Goal: Information Seeking & Learning: Compare options

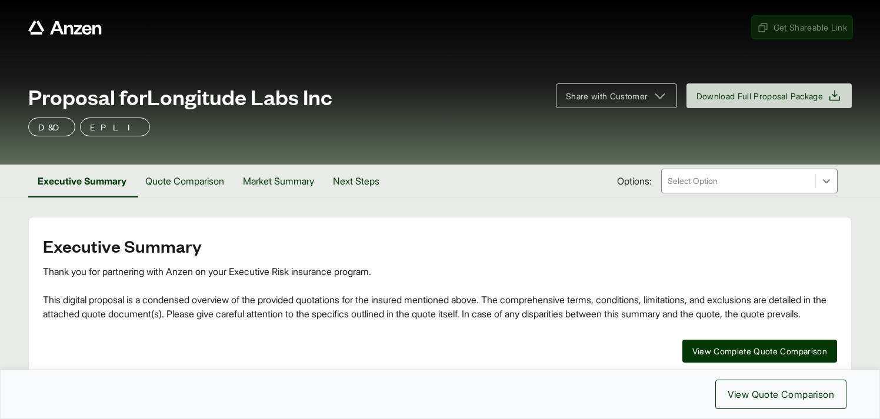
click at [789, 32] on span "Get Shareable Link" at bounding box center [802, 27] width 90 height 12
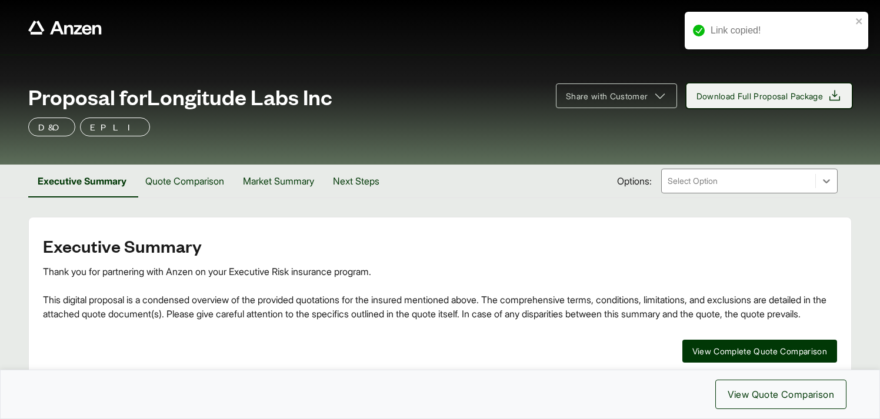
click at [753, 95] on span "Download Full Proposal Package" at bounding box center [759, 96] width 127 height 12
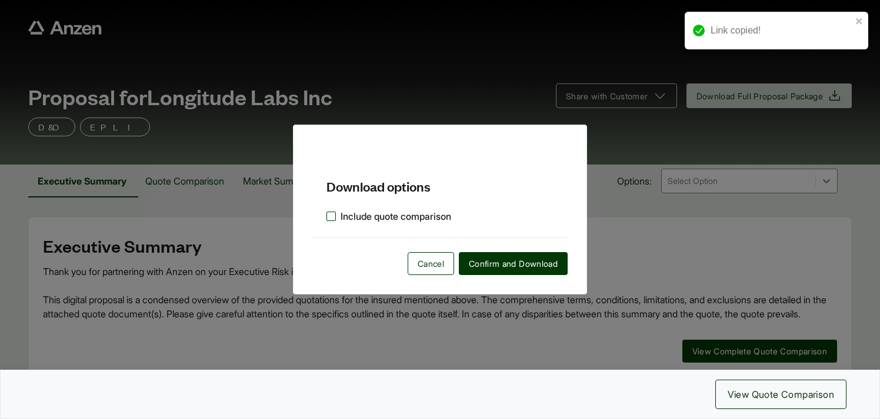
click at [327, 216] on label "Include quote comparison" at bounding box center [388, 216] width 125 height 14
click at [499, 261] on span "Confirm and Download" at bounding box center [513, 264] width 89 height 12
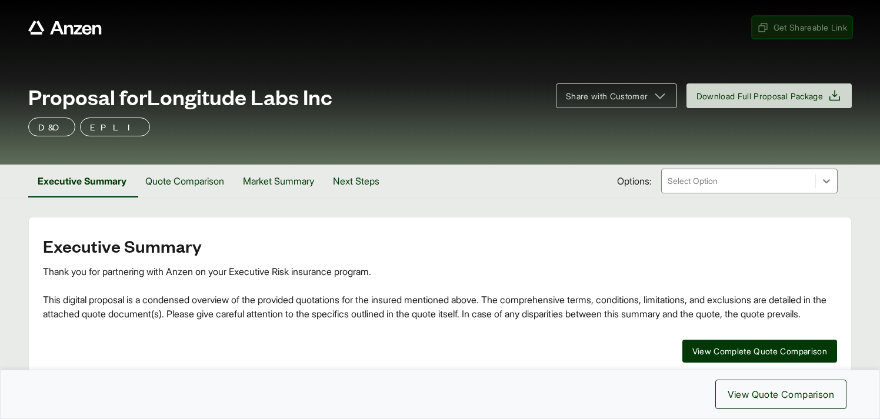
click at [773, 28] on span "Get Shareable Link" at bounding box center [802, 27] width 90 height 12
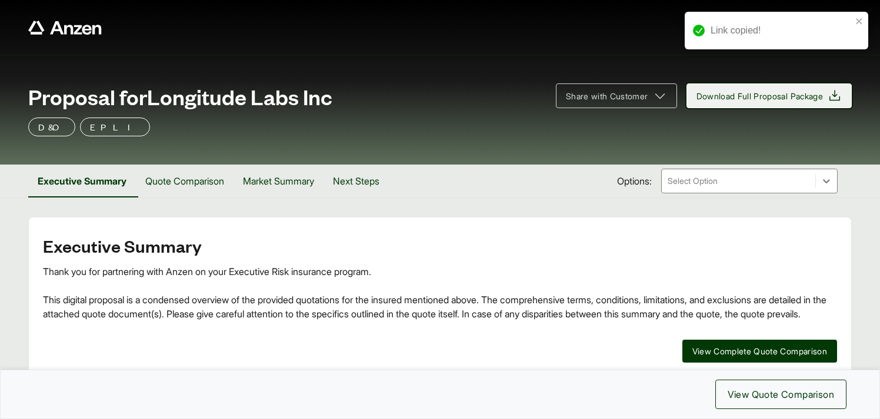
click at [742, 101] on span "Download Full Proposal Package" at bounding box center [759, 96] width 127 height 12
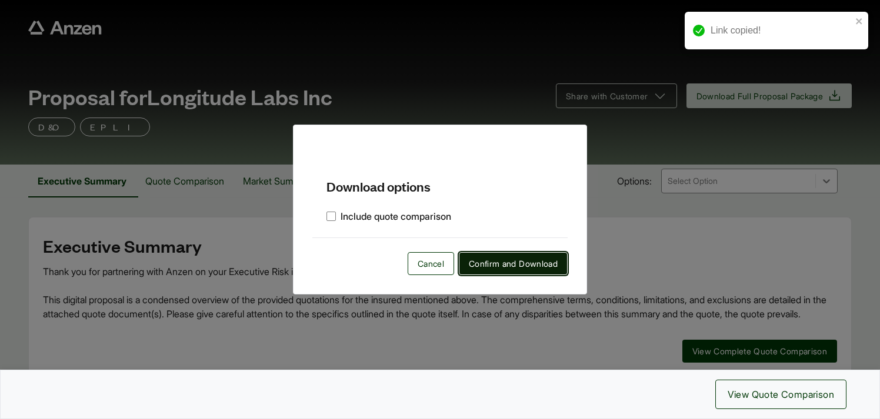
click at [507, 261] on span "Confirm and Download" at bounding box center [513, 264] width 89 height 12
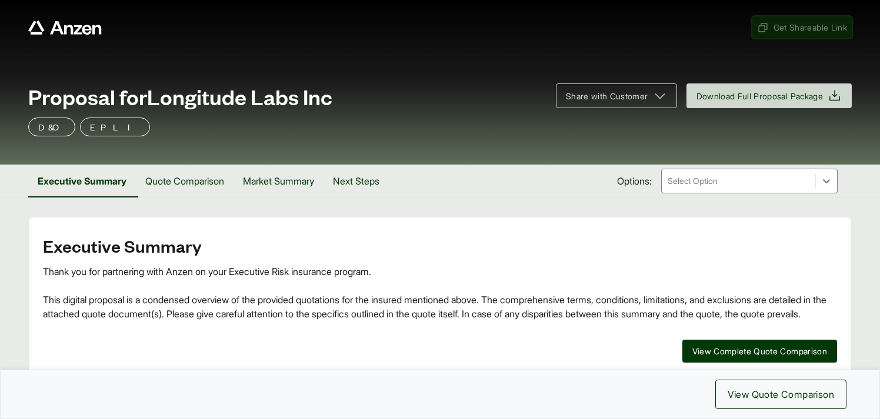
click at [768, 29] on span "Get Shareable Link" at bounding box center [802, 27] width 90 height 12
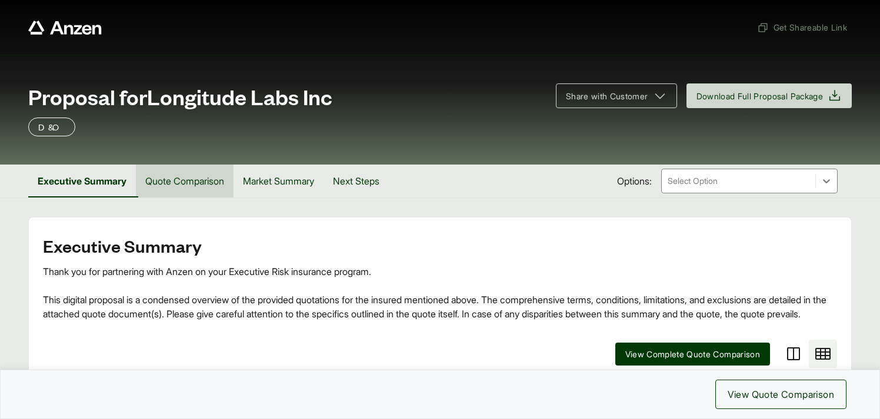
click at [179, 184] on button "Quote Comparison" at bounding box center [185, 181] width 98 height 33
